Goal: Transaction & Acquisition: Purchase product/service

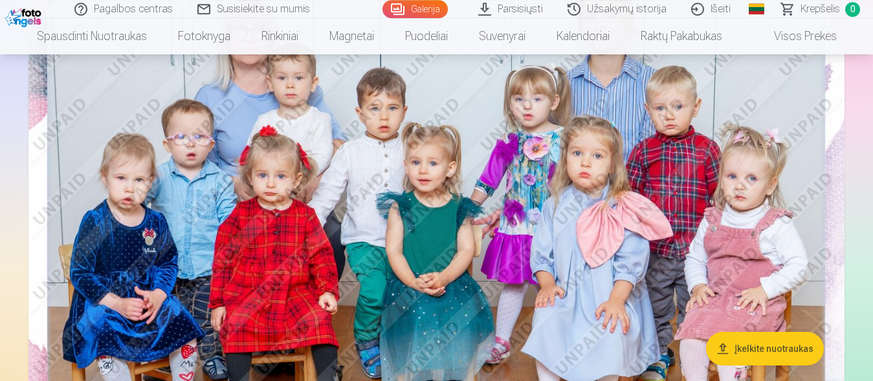
scroll to position [198, 0]
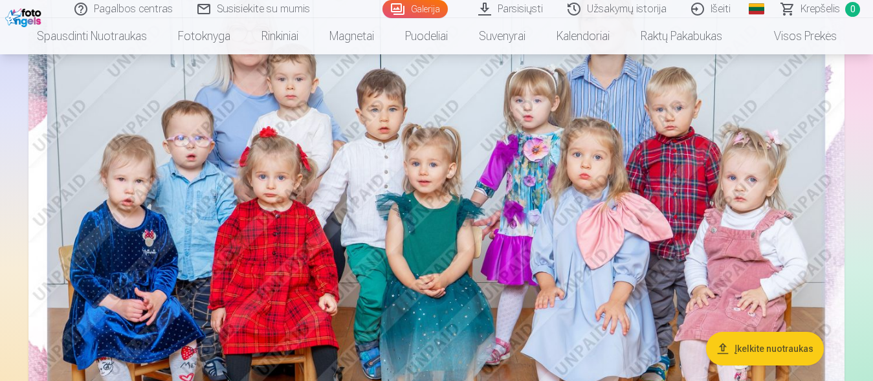
click at [421, 12] on link "Galerija" at bounding box center [415, 9] width 65 height 18
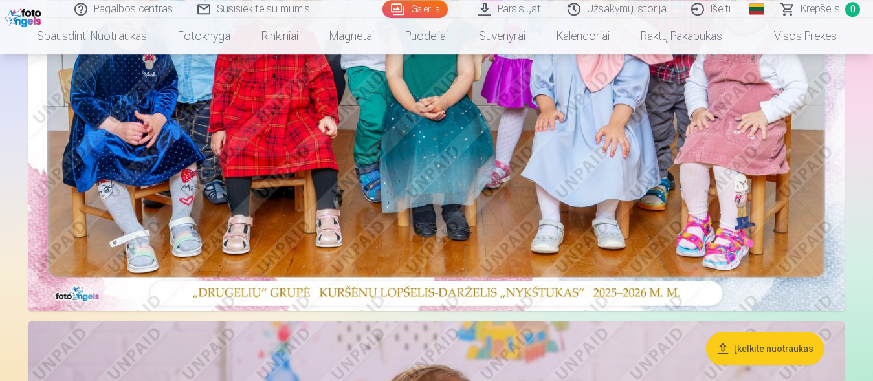
scroll to position [264, 0]
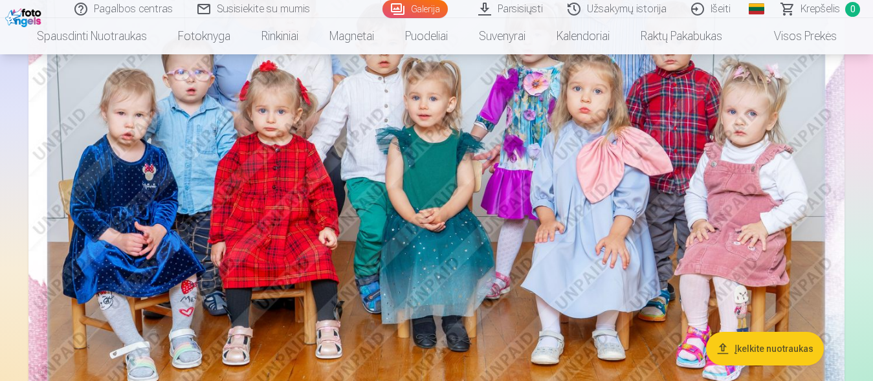
click at [419, 10] on link "Galerija" at bounding box center [415, 9] width 65 height 18
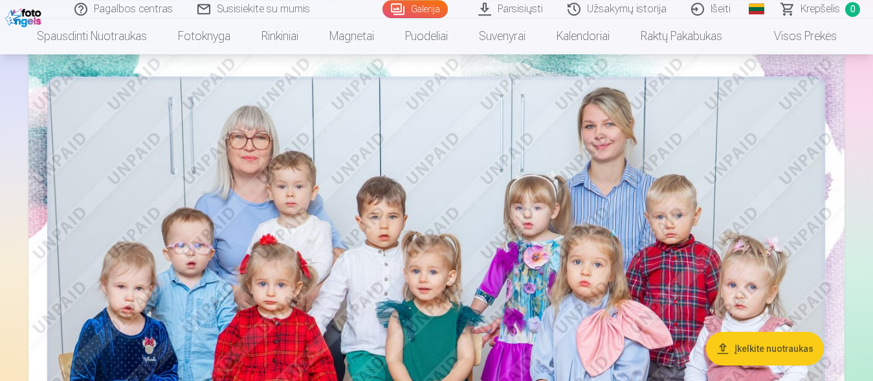
scroll to position [132, 0]
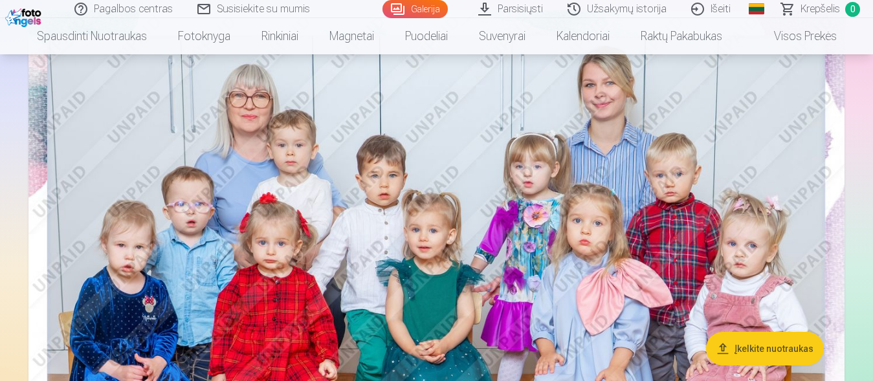
click at [240, 184] on img at bounding box center [436, 282] width 816 height 544
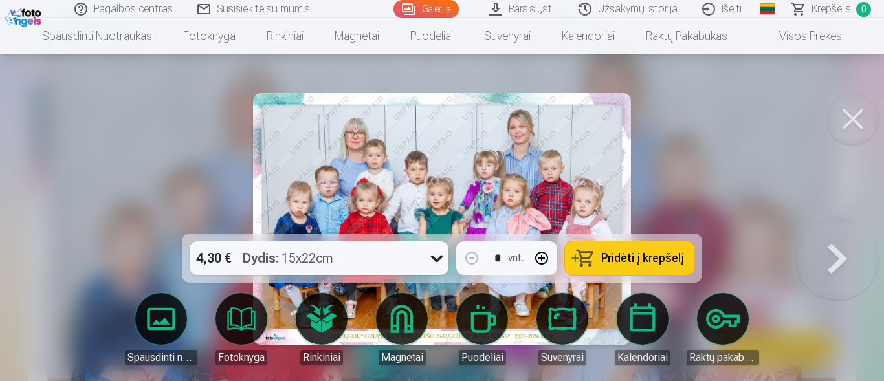
click at [628, 258] on span "Pridėti į krepšelį" at bounding box center [642, 258] width 83 height 12
click at [433, 256] on icon at bounding box center [437, 258] width 21 height 21
click at [39, 237] on div at bounding box center [442, 190] width 884 height 381
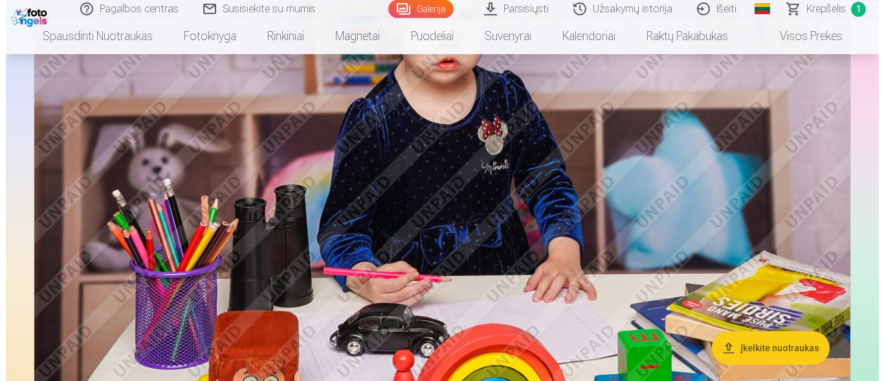
scroll to position [792, 0]
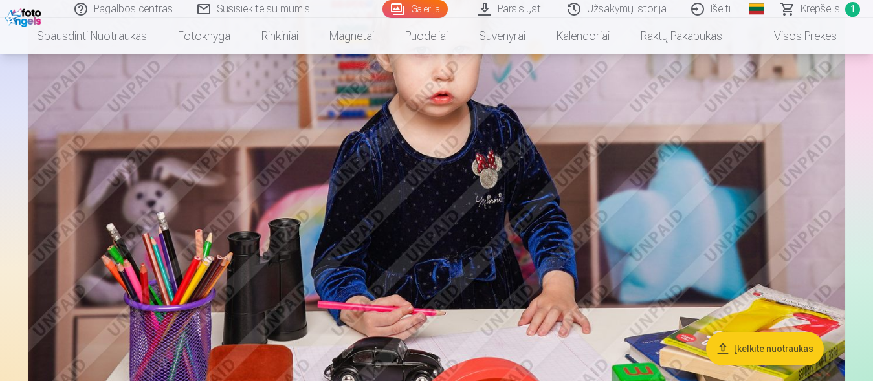
click at [477, 279] on img at bounding box center [436, 177] width 816 height 544
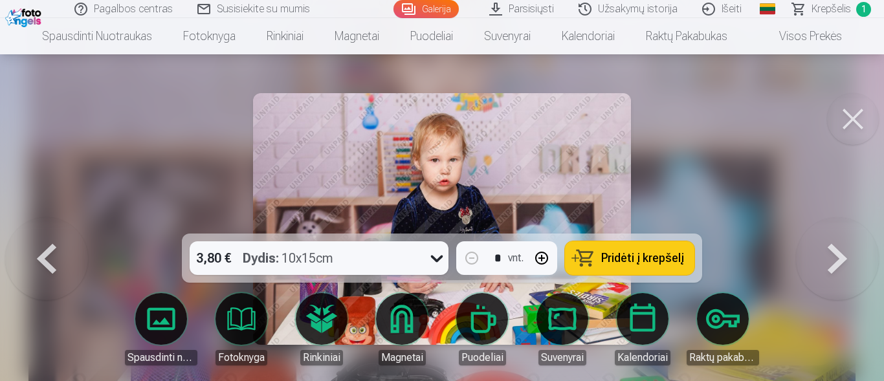
click at [632, 264] on span "Pridėti į krepšelį" at bounding box center [642, 258] width 83 height 12
click at [856, 116] on button at bounding box center [853, 119] width 52 height 52
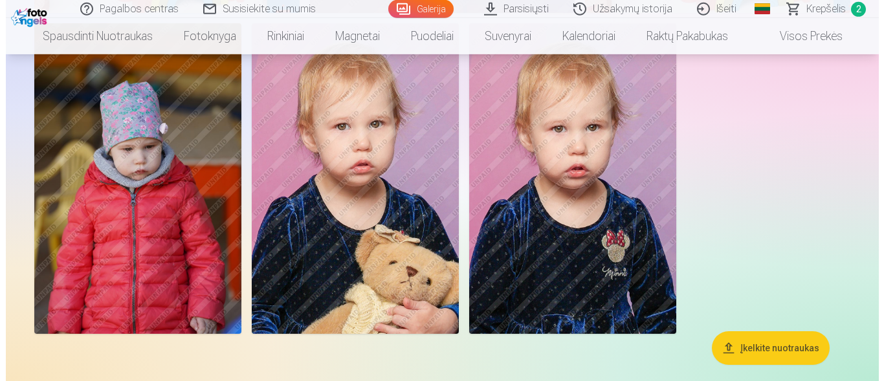
scroll to position [2039, 0]
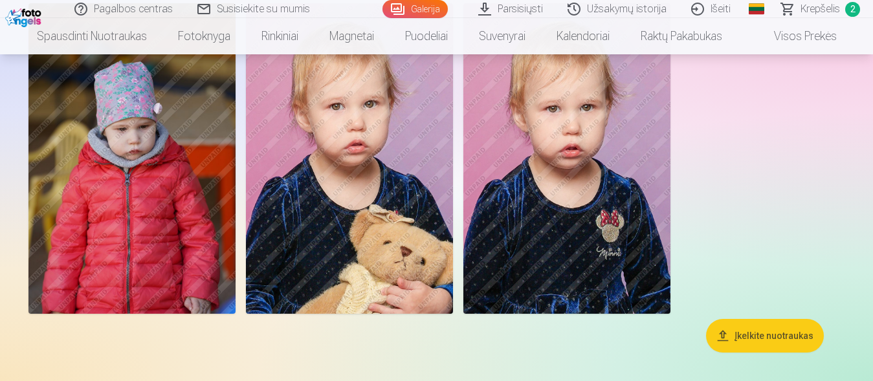
click at [186, 234] on img at bounding box center [131, 158] width 207 height 311
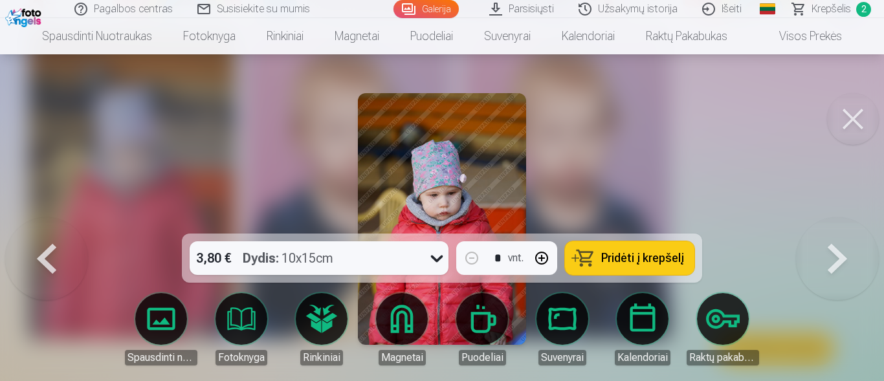
click at [625, 259] on span "Pridėti į krepšelį" at bounding box center [642, 258] width 83 height 12
click at [843, 119] on button at bounding box center [853, 119] width 52 height 52
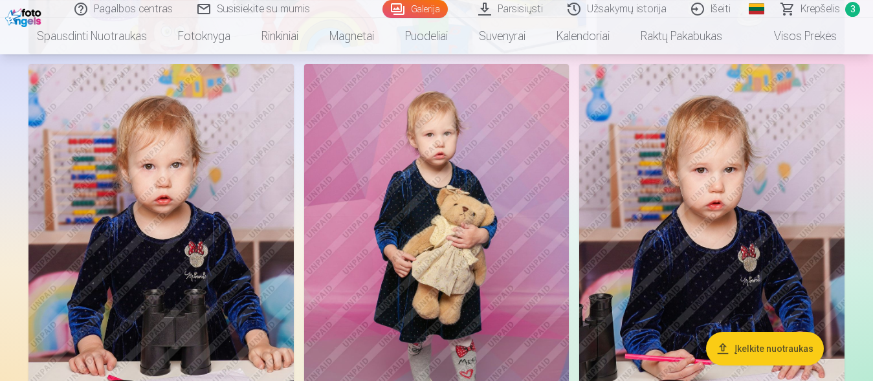
scroll to position [1557, 0]
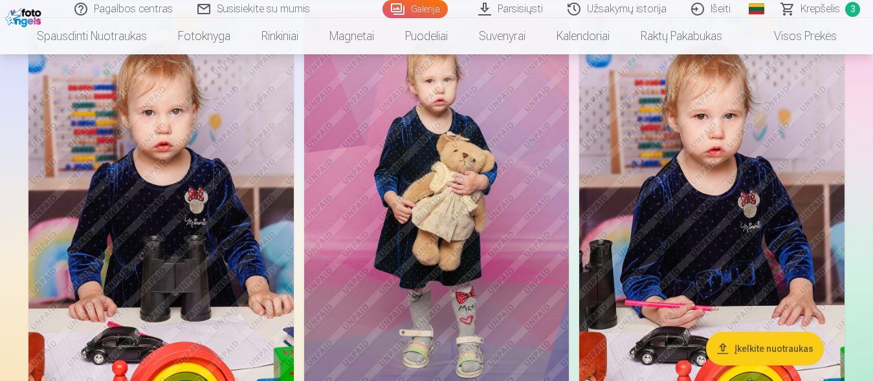
click at [453, 202] on img at bounding box center [436, 209] width 265 height 398
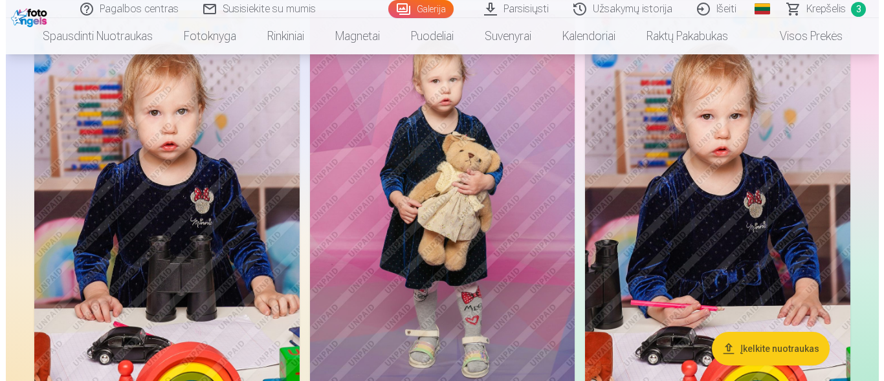
scroll to position [1638, 0]
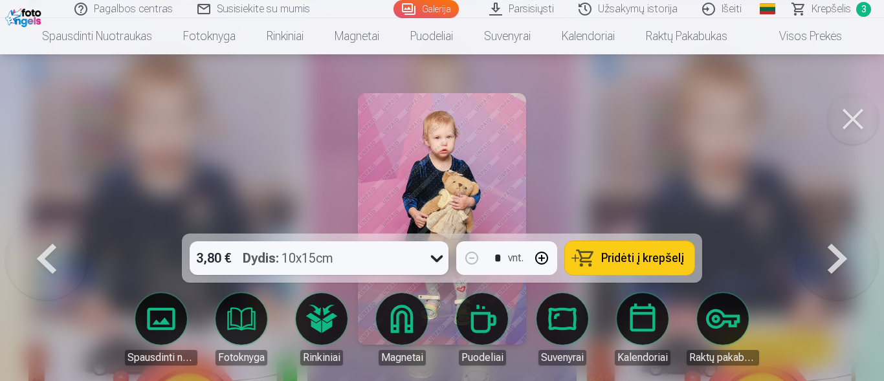
click at [604, 254] on span "Pridėti į krepšelį" at bounding box center [642, 258] width 83 height 12
click at [429, 13] on link "Galerija" at bounding box center [426, 9] width 65 height 18
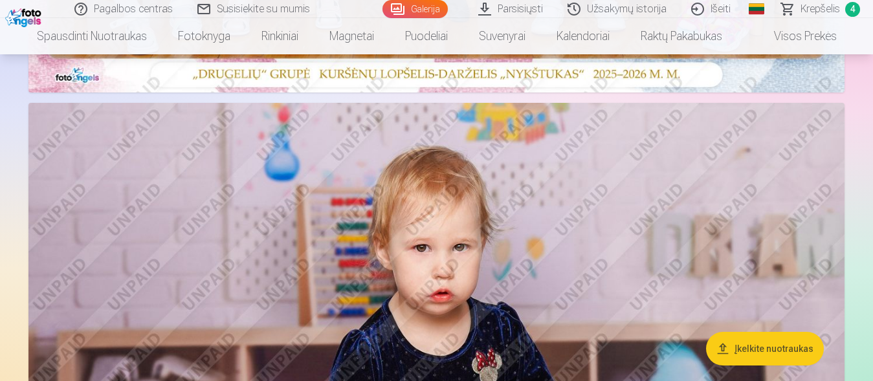
scroll to position [198, 0]
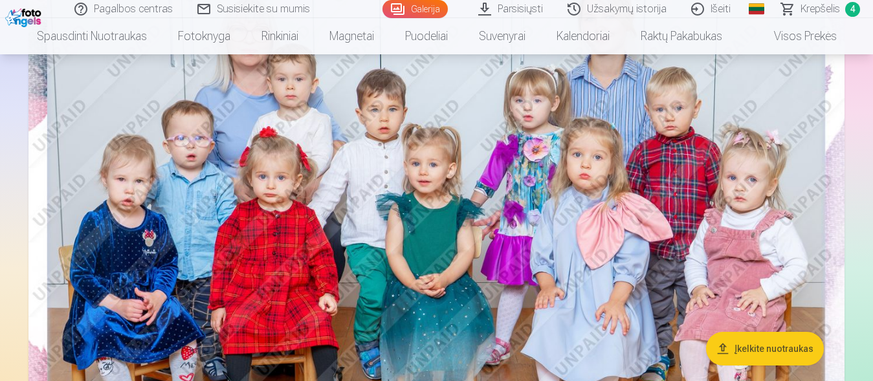
click at [824, 6] on span "Krepšelis" at bounding box center [820, 9] width 39 height 16
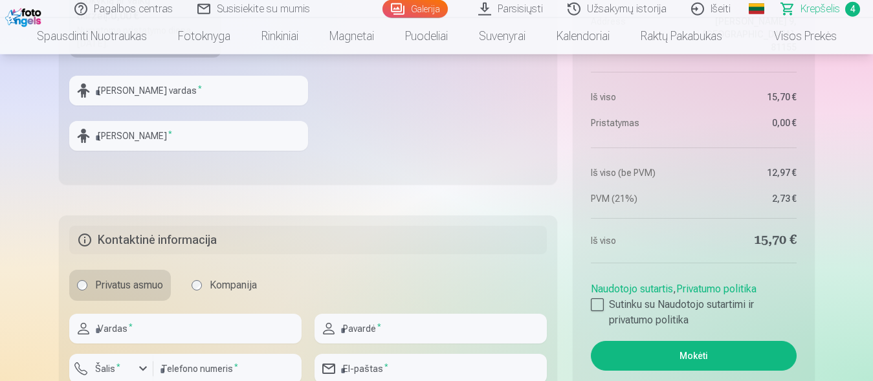
scroll to position [924, 0]
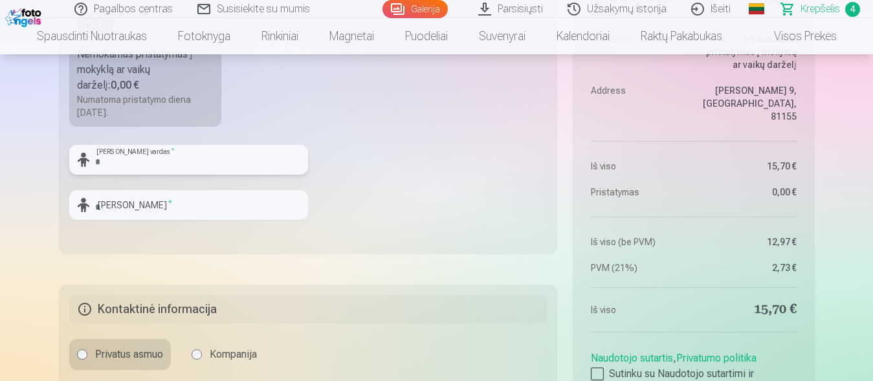
click at [156, 159] on input "text" at bounding box center [188, 160] width 239 height 30
type input "*"
type input "******"
click at [106, 199] on input "text" at bounding box center [188, 205] width 239 height 30
type input "*********"
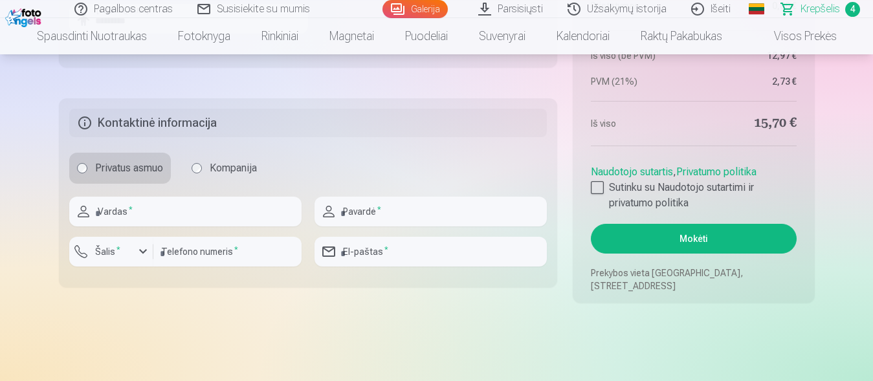
scroll to position [1122, 0]
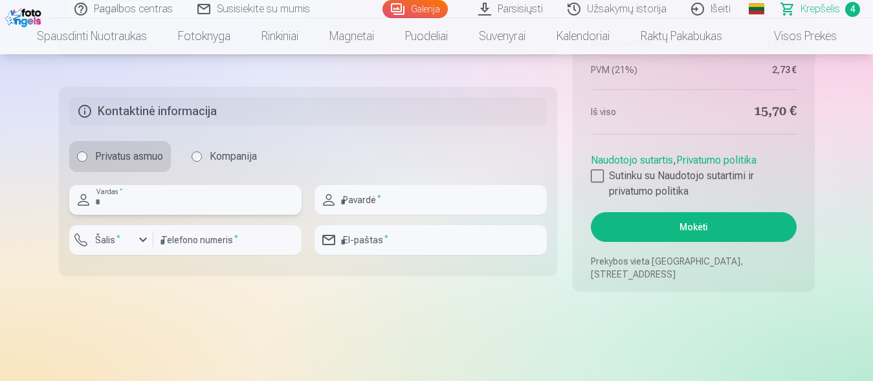
click at [129, 208] on input "text" at bounding box center [185, 200] width 232 height 30
type input "*****"
click at [389, 196] on input "text" at bounding box center [431, 200] width 232 height 30
type input "*********"
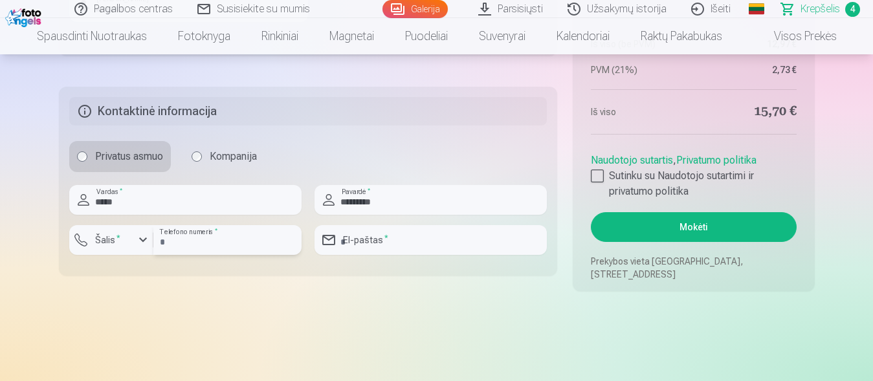
click at [184, 241] on input "number" at bounding box center [227, 240] width 148 height 30
click at [118, 240] on sup "*" at bounding box center [119, 238] width 4 height 8
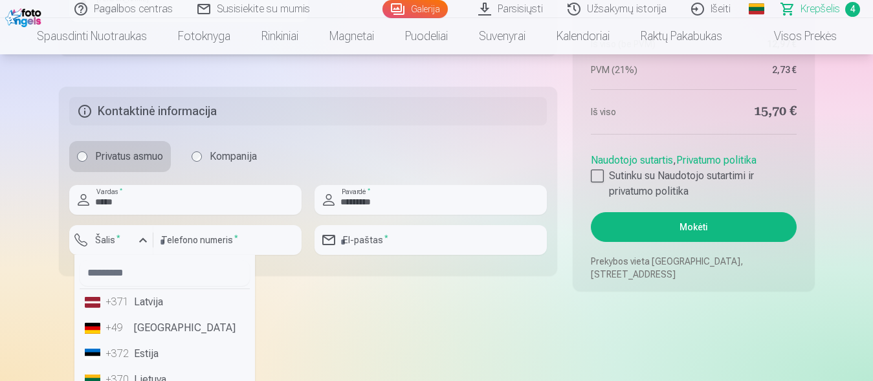
scroll to position [82, 0]
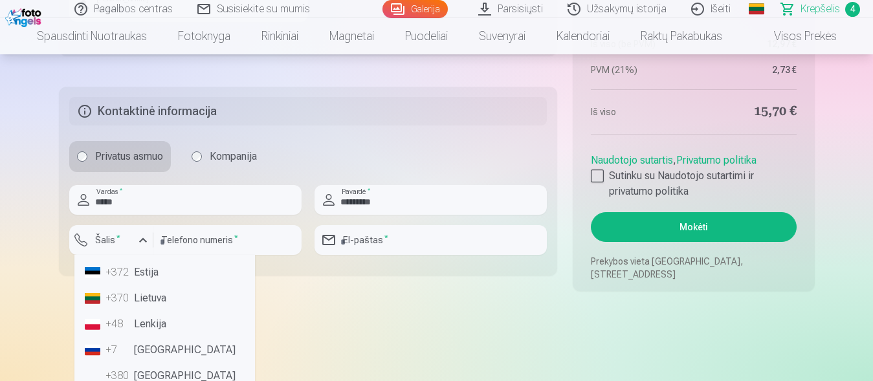
click at [144, 304] on li "+370 Lietuva" at bounding box center [165, 298] width 170 height 26
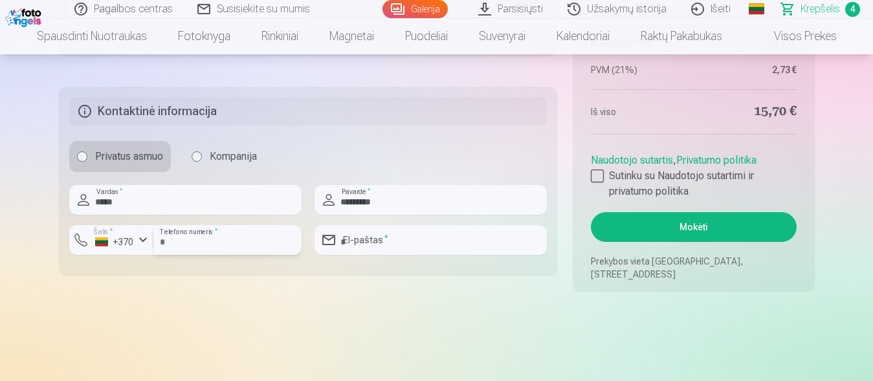
click at [185, 239] on input "**" at bounding box center [227, 240] width 148 height 30
type input "********"
click at [375, 238] on input "email" at bounding box center [431, 240] width 232 height 30
type input "**********"
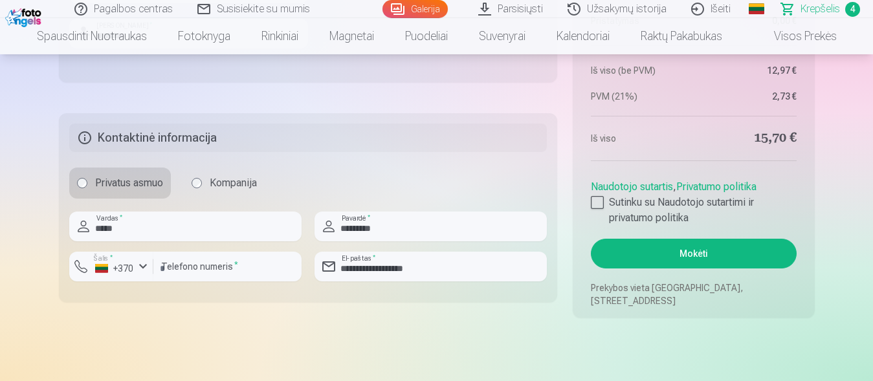
scroll to position [1122, 0]
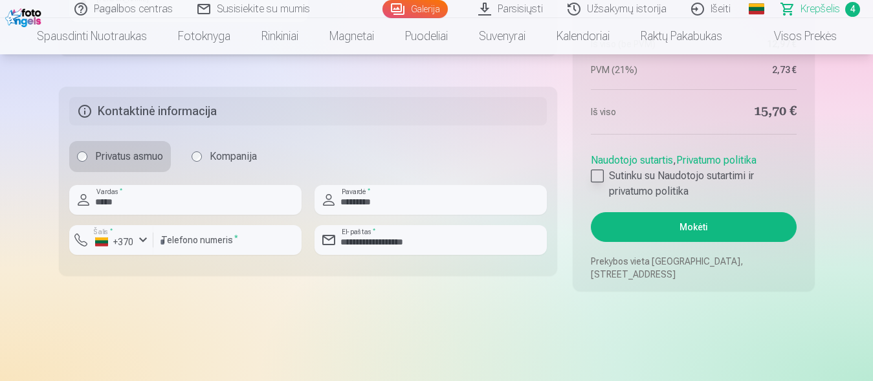
click at [612, 173] on label "Sutinku su Naudotojo sutartimi ir privatumo politika" at bounding box center [693, 183] width 205 height 31
click at [699, 228] on button "Mokėti" at bounding box center [693, 227] width 205 height 30
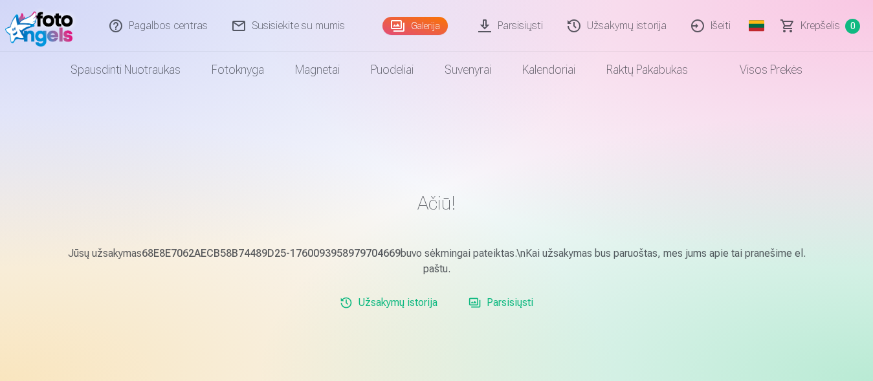
click at [416, 26] on link "Galerija" at bounding box center [415, 26] width 65 height 18
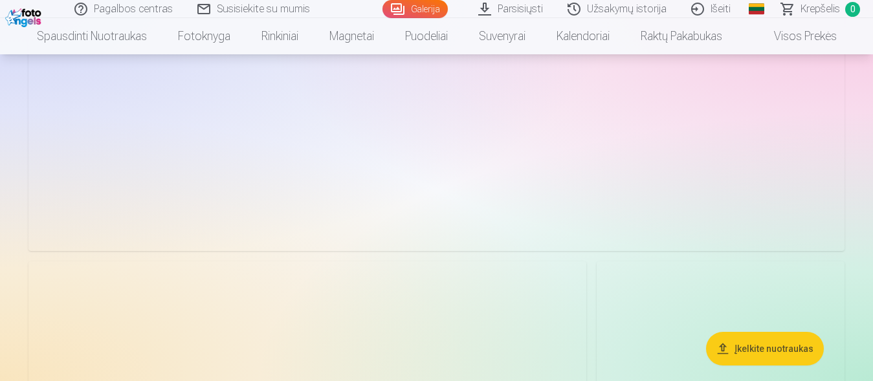
scroll to position [594, 0]
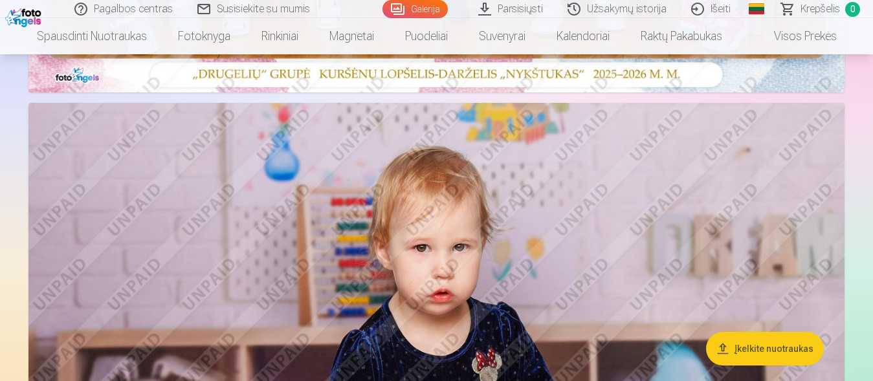
click at [713, 2] on link "Išeiti" at bounding box center [712, 9] width 64 height 18
